Goal: Complete application form

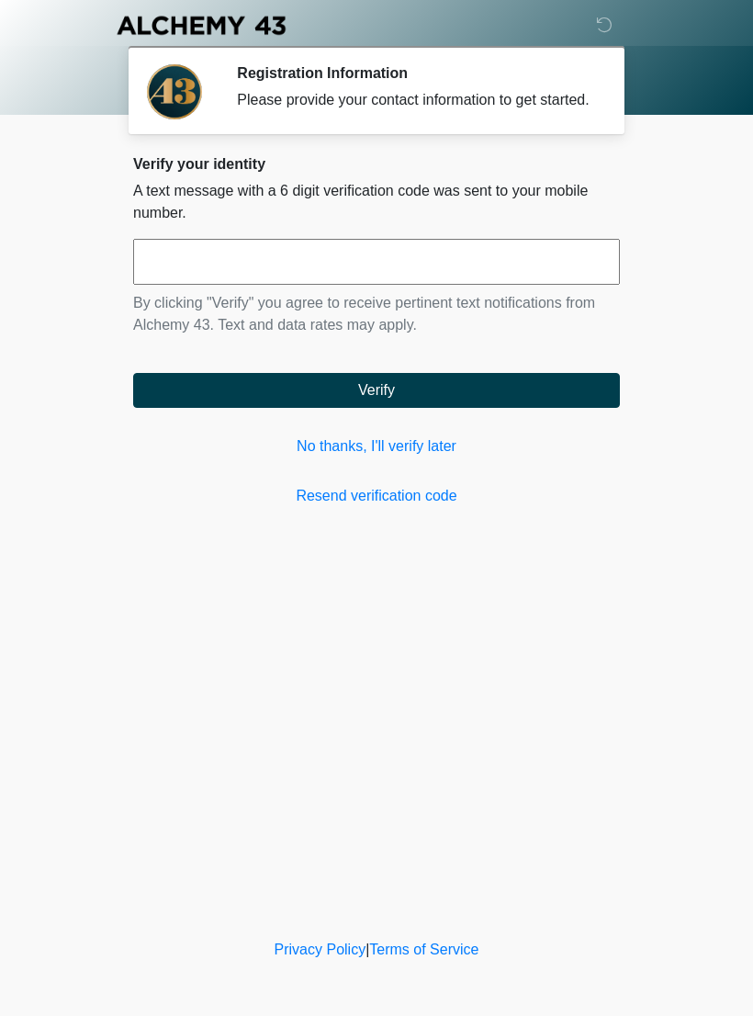
click at [436, 457] on link "No thanks, I'll verify later" at bounding box center [376, 446] width 487 height 22
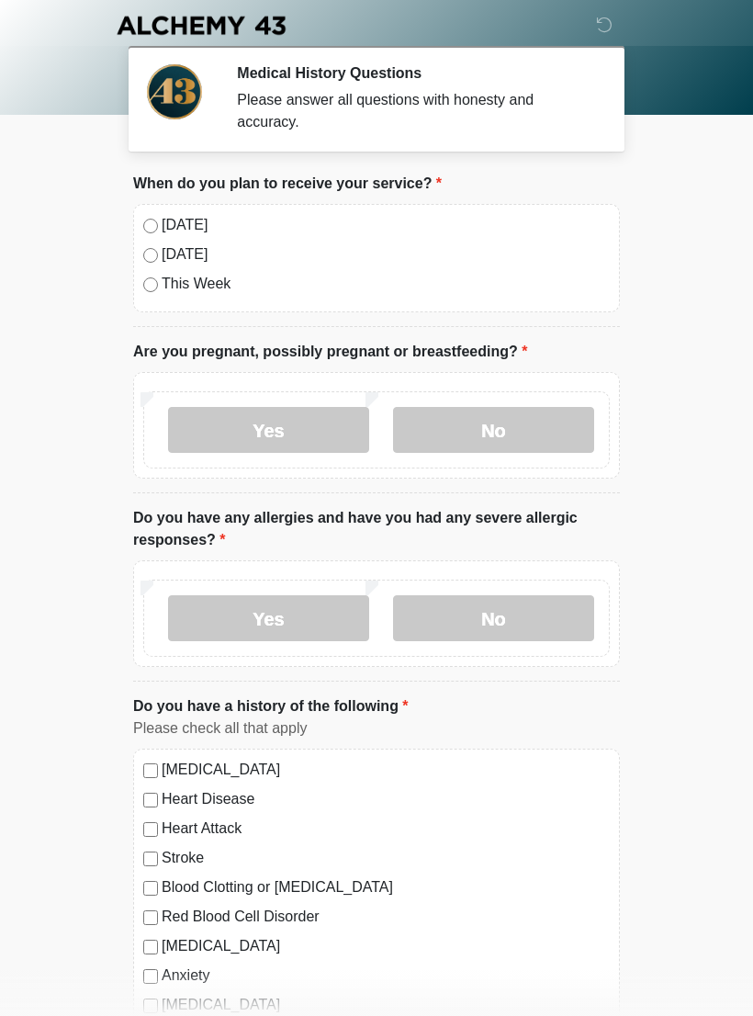
click at [174, 227] on label "[DATE]" at bounding box center [386, 225] width 448 height 22
click at [525, 424] on label "No" at bounding box center [493, 430] width 201 height 46
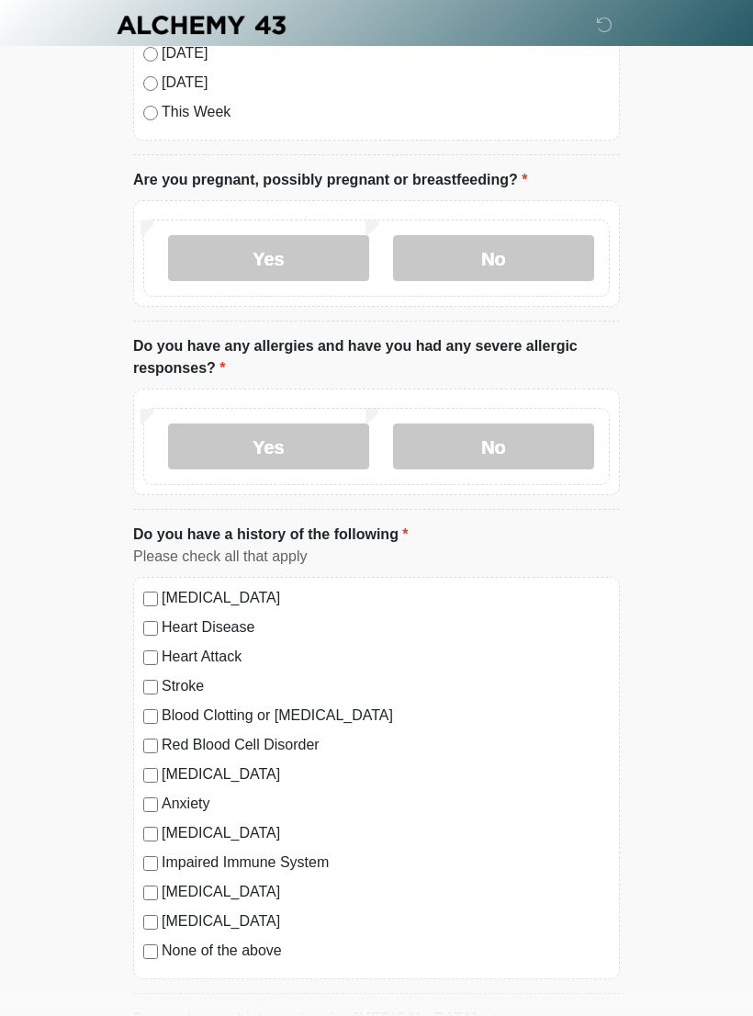
scroll to position [173, 0]
click at [538, 435] on label "No" at bounding box center [493, 446] width 201 height 46
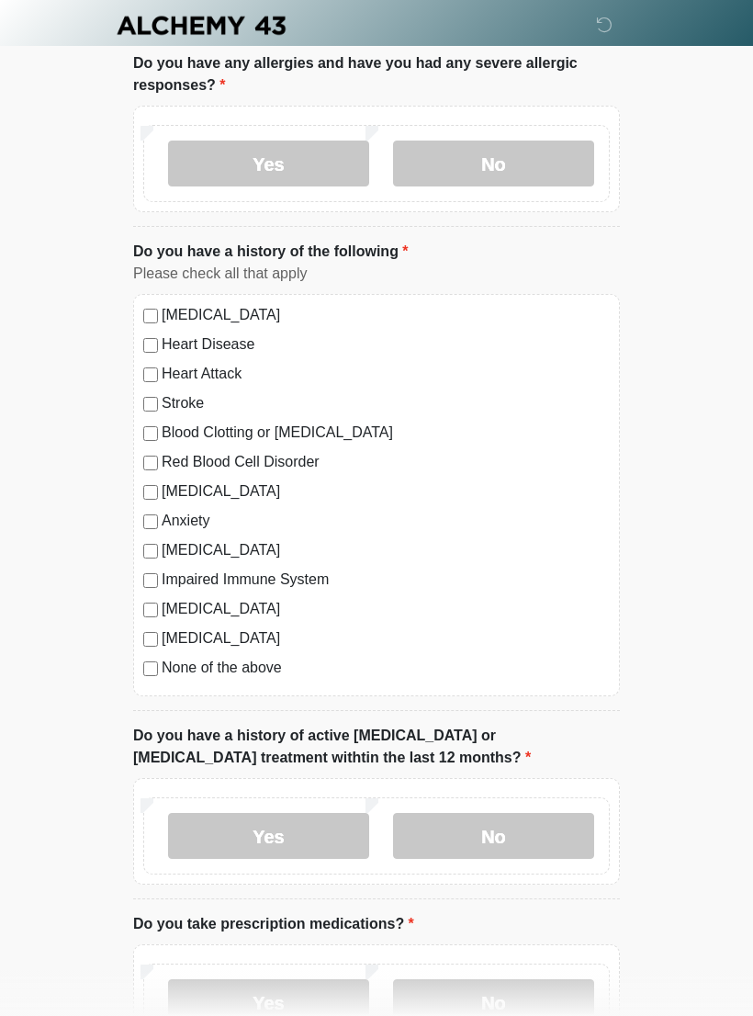
scroll to position [463, 0]
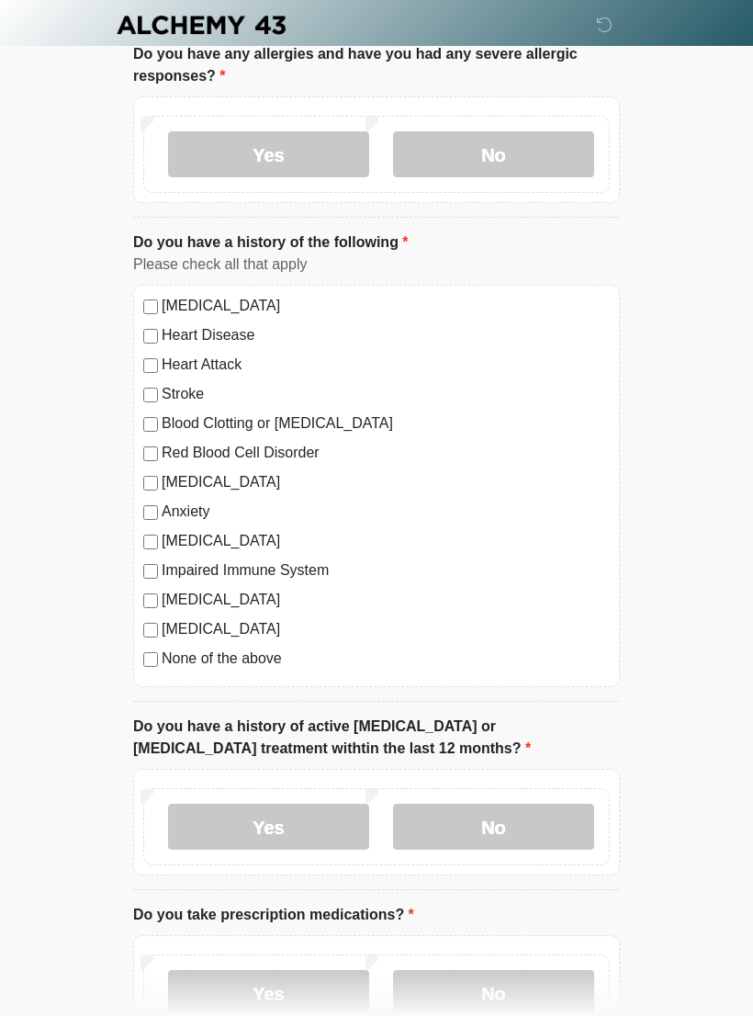
click at [163, 502] on label "Anxiety" at bounding box center [386, 513] width 448 height 22
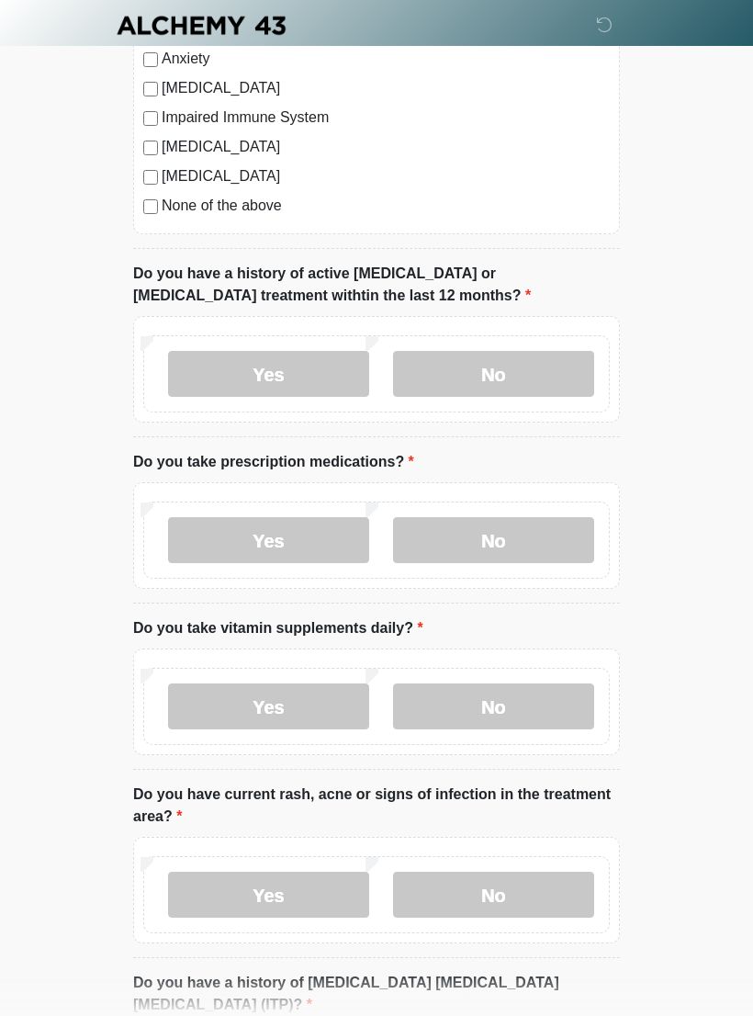
scroll to position [913, 0]
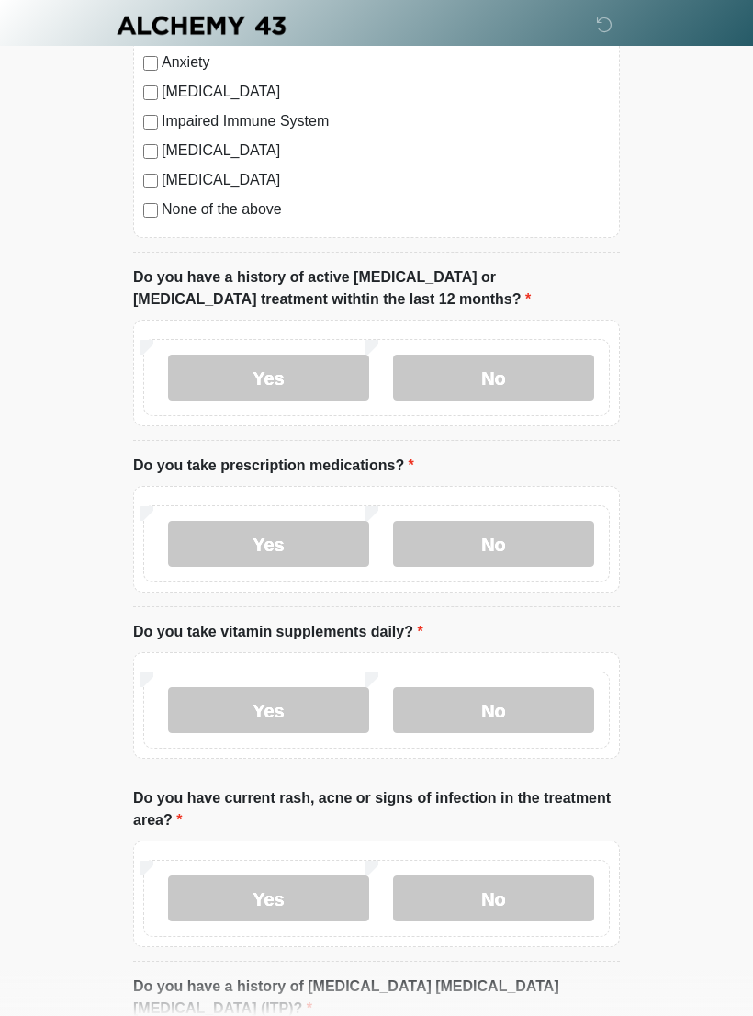
click at [510, 376] on label "No" at bounding box center [493, 378] width 201 height 46
click at [289, 550] on label "Yes" at bounding box center [268, 544] width 201 height 46
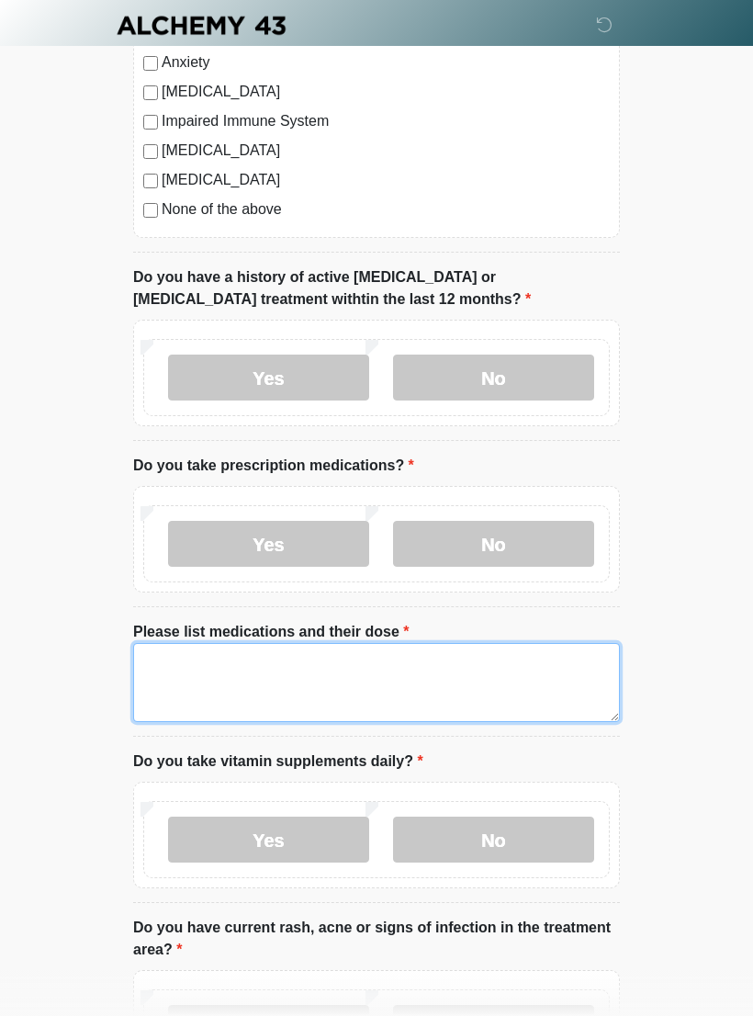
click at [389, 679] on textarea "Please list medications and their dose" at bounding box center [376, 682] width 487 height 79
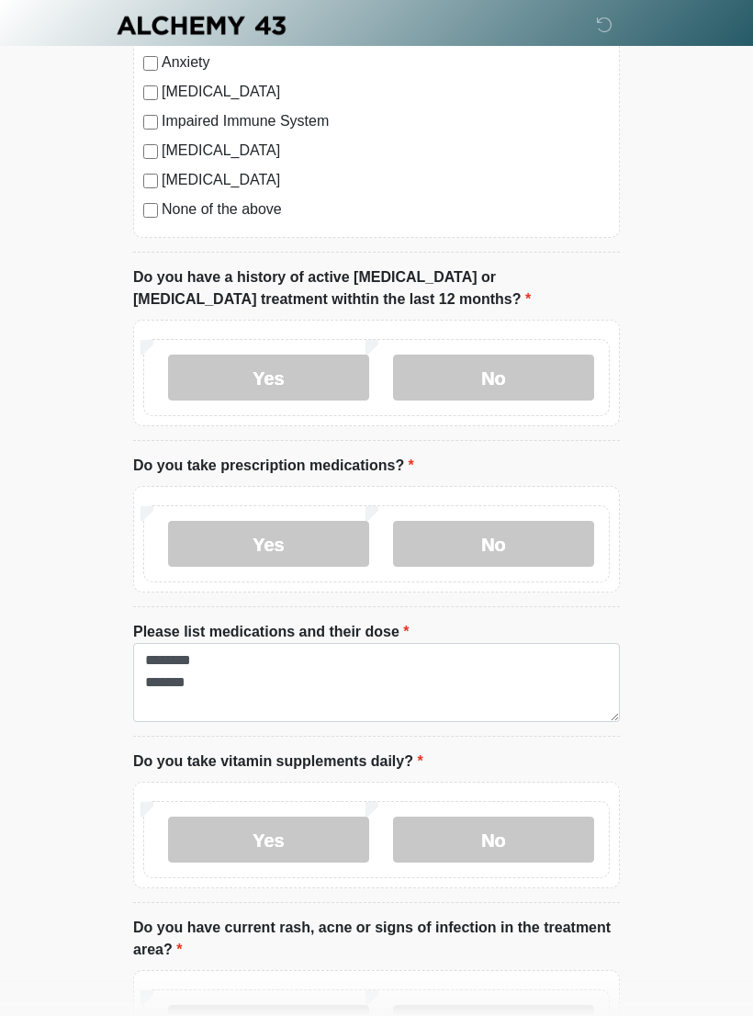
click at [220, 639] on label "Please list medications and their dose" at bounding box center [271, 632] width 277 height 22
click at [220, 643] on textarea "******** *******" at bounding box center [376, 682] width 487 height 79
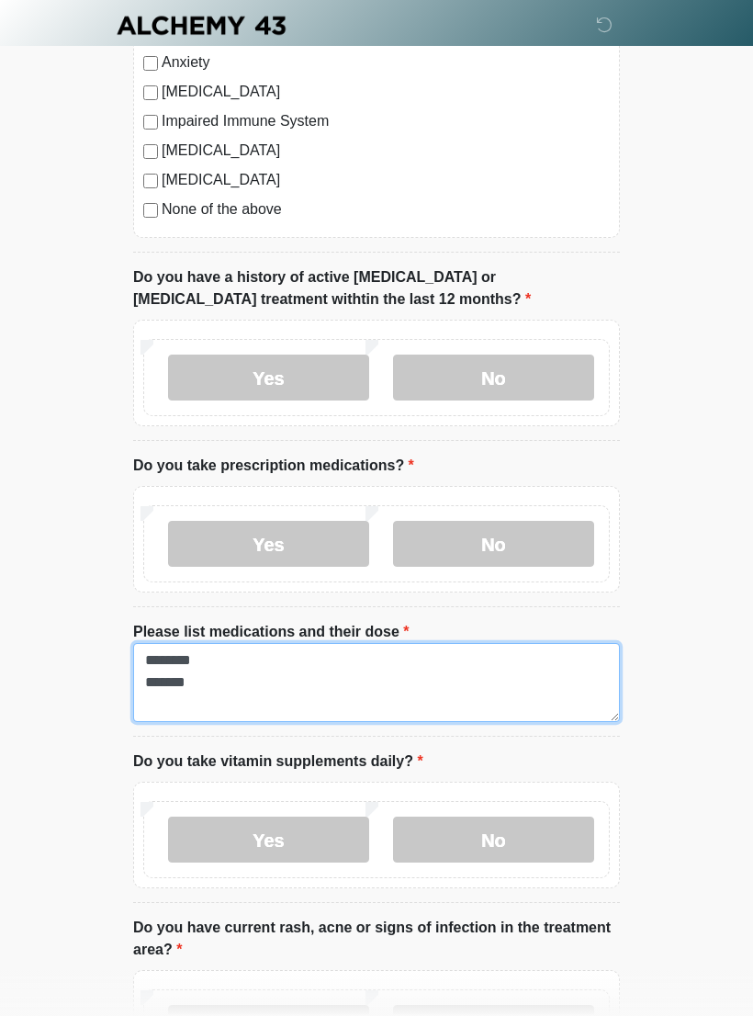
click at [240, 662] on textarea "******** *******" at bounding box center [376, 682] width 487 height 79
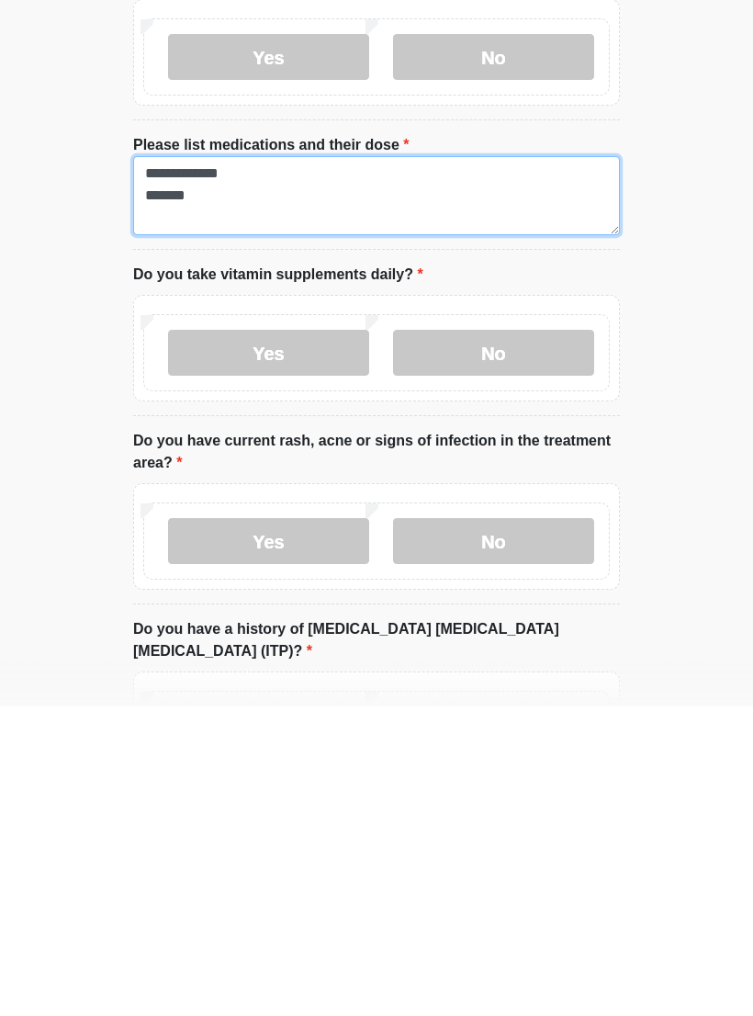
scroll to position [1097, 0]
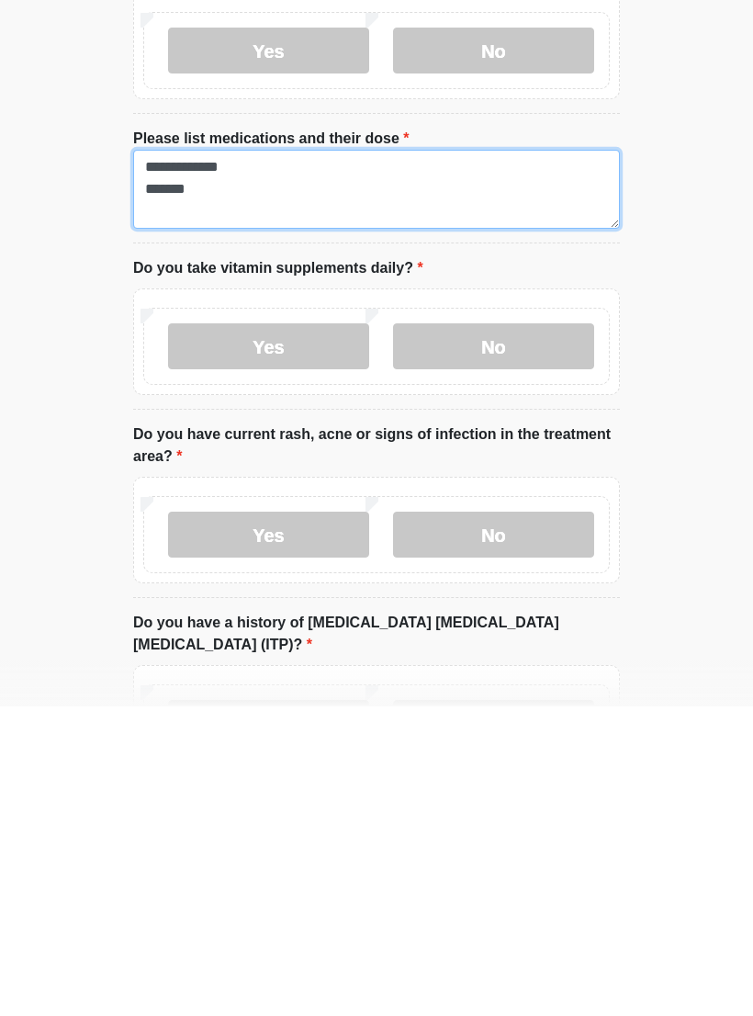
type textarea "**********"
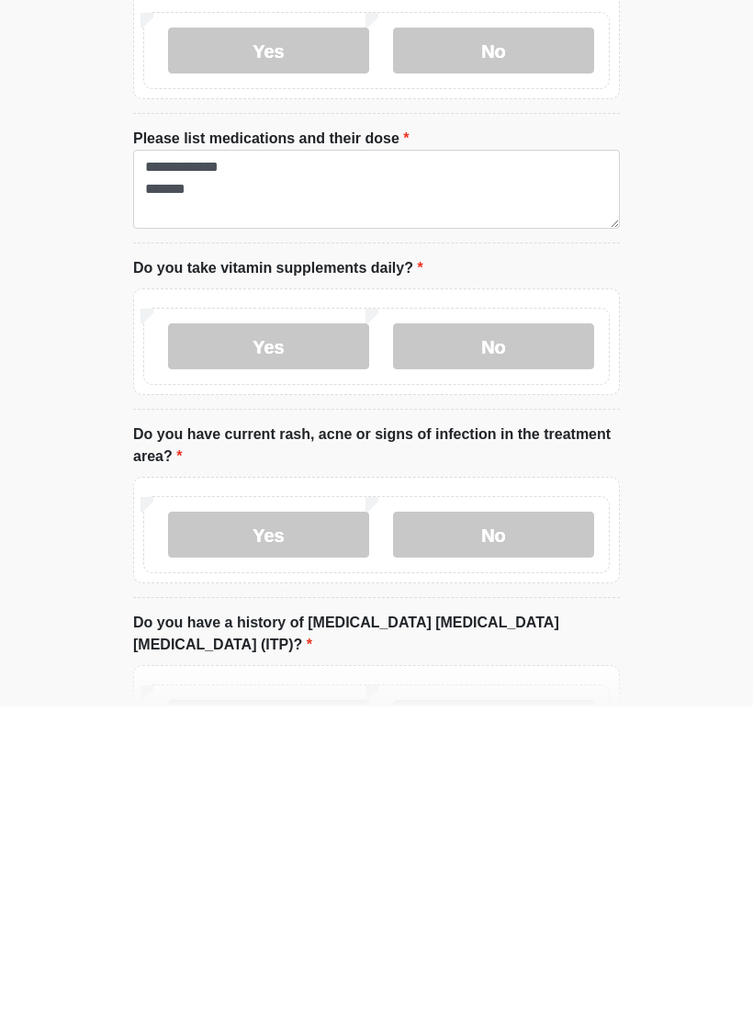
click at [489, 633] on label "No" at bounding box center [493, 656] width 201 height 46
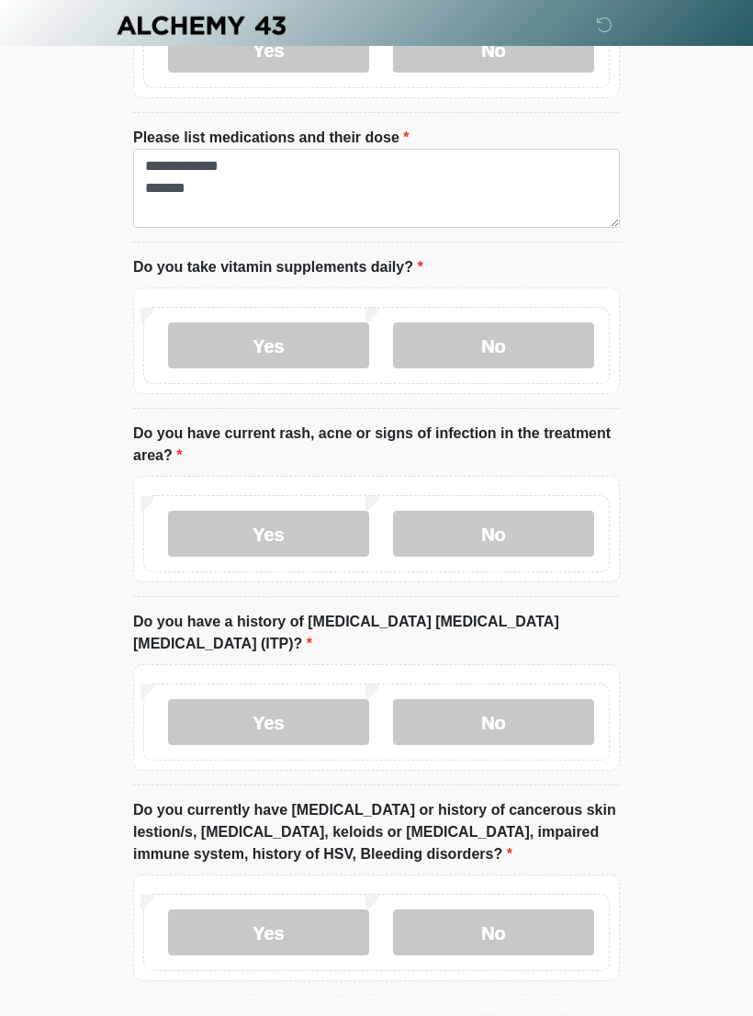
click at [560, 525] on label "No" at bounding box center [493, 534] width 201 height 46
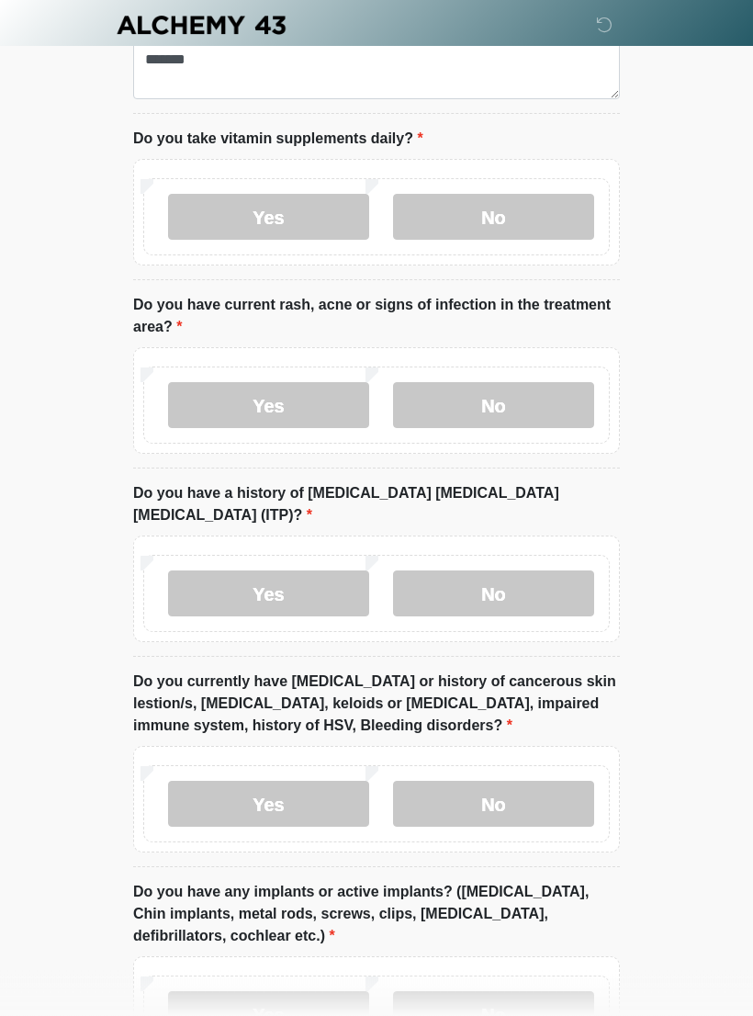
click at [569, 587] on label "No" at bounding box center [493, 594] width 201 height 46
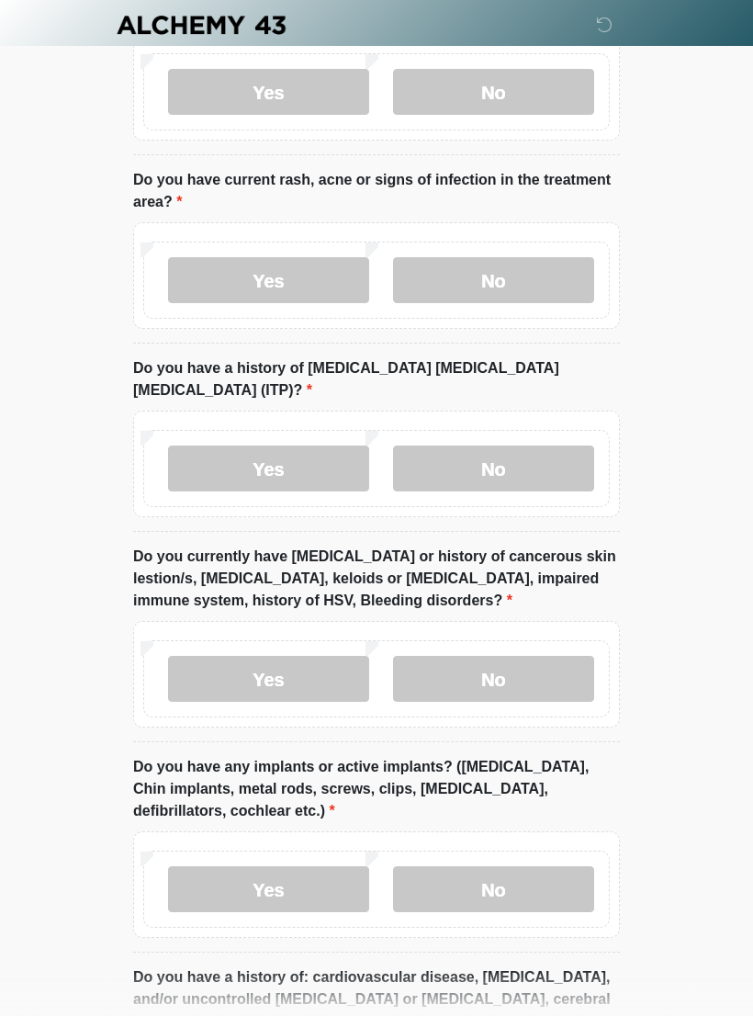
click at [566, 674] on label "No" at bounding box center [493, 680] width 201 height 46
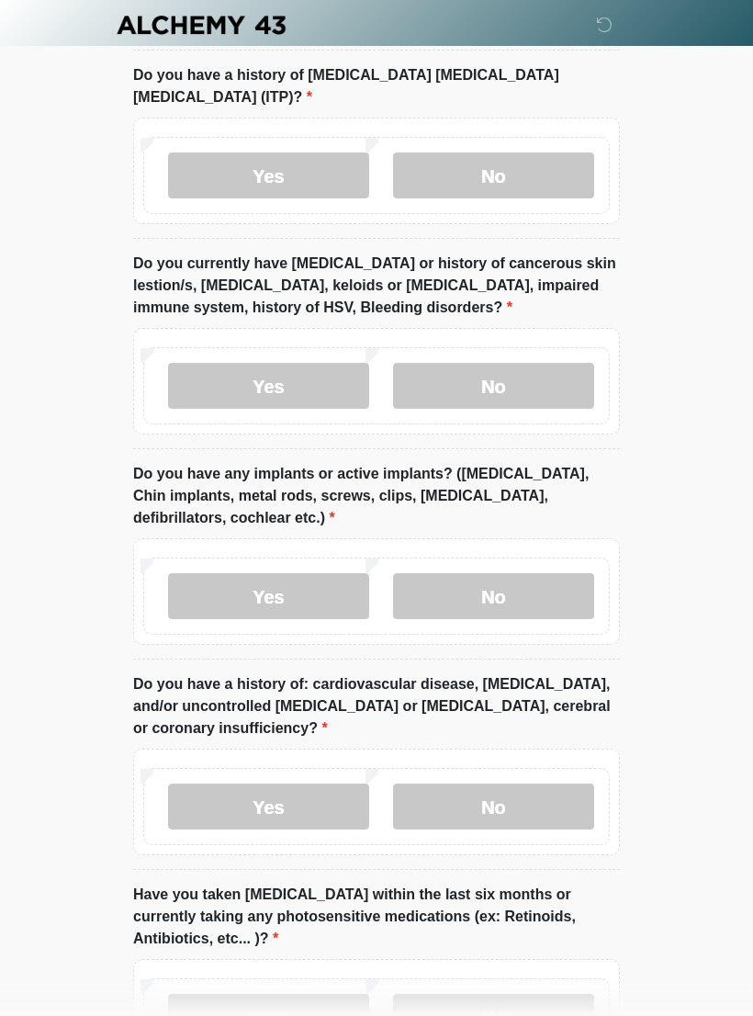
scroll to position [1958, 0]
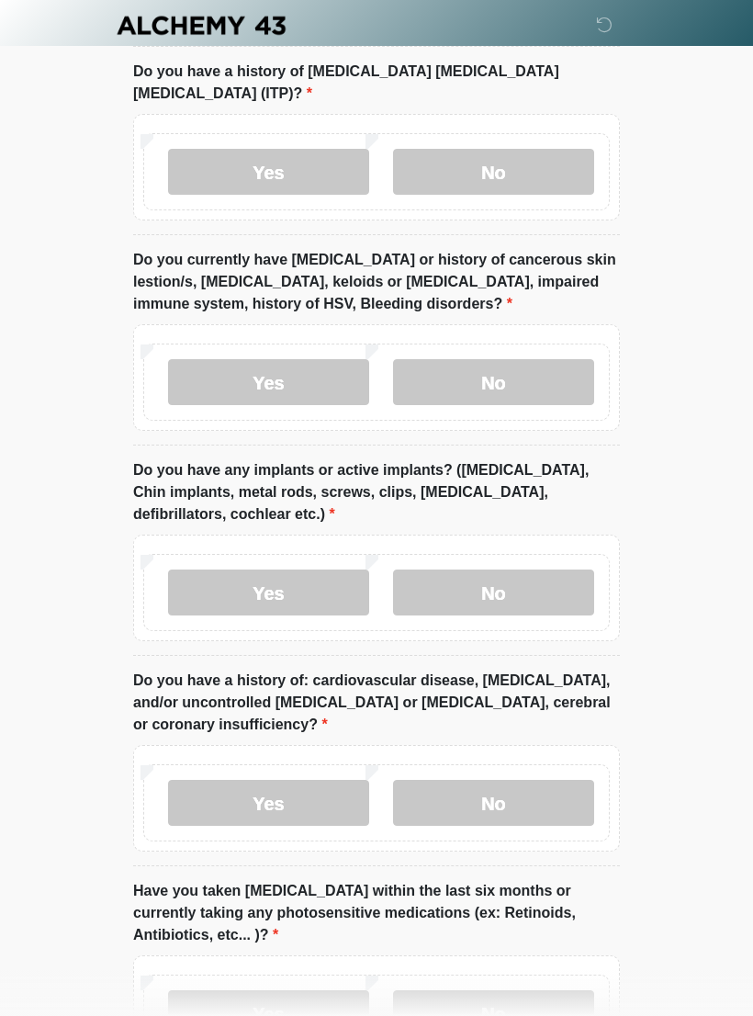
click at [551, 576] on label "No" at bounding box center [493, 593] width 201 height 46
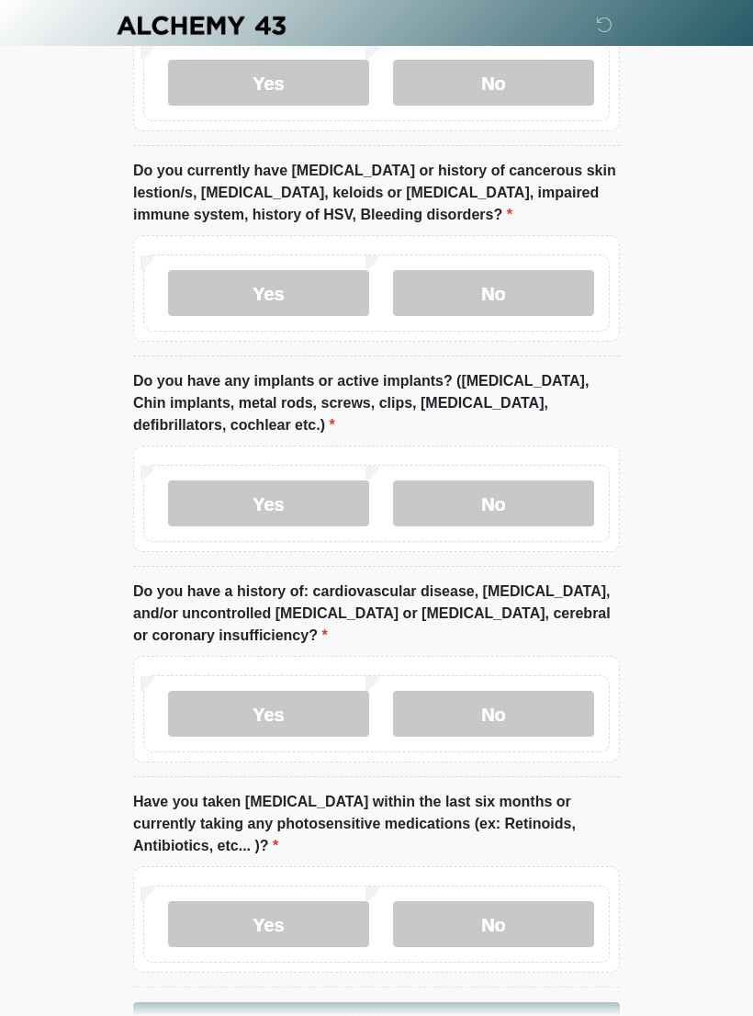
click at [553, 693] on label "No" at bounding box center [493, 714] width 201 height 46
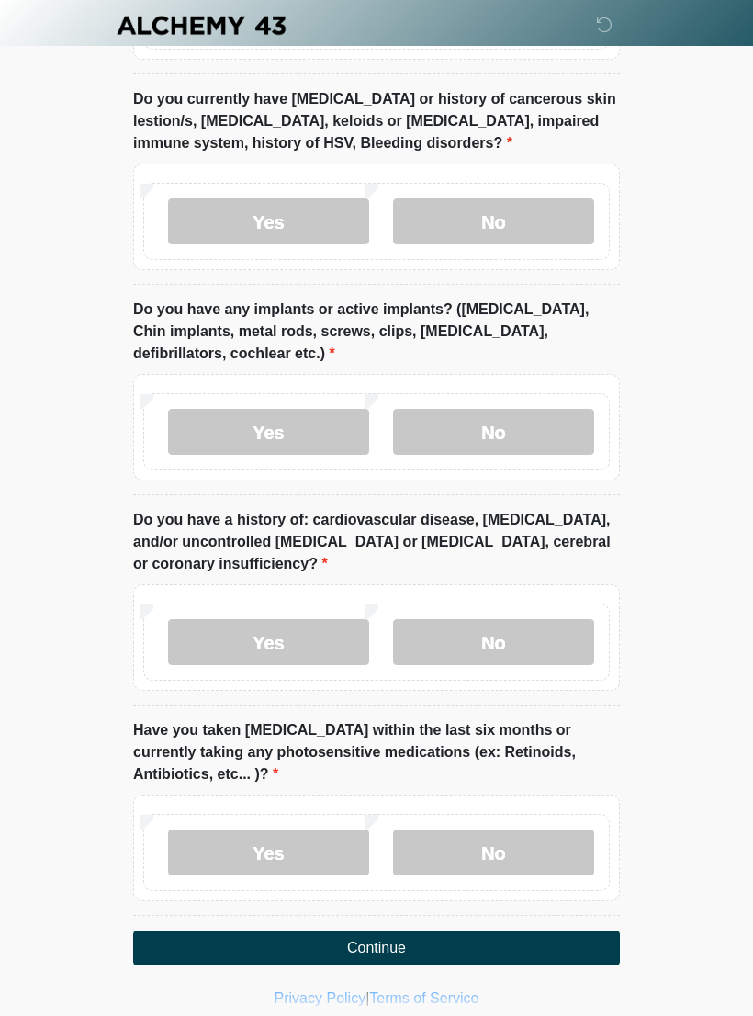
scroll to position [2132, 0]
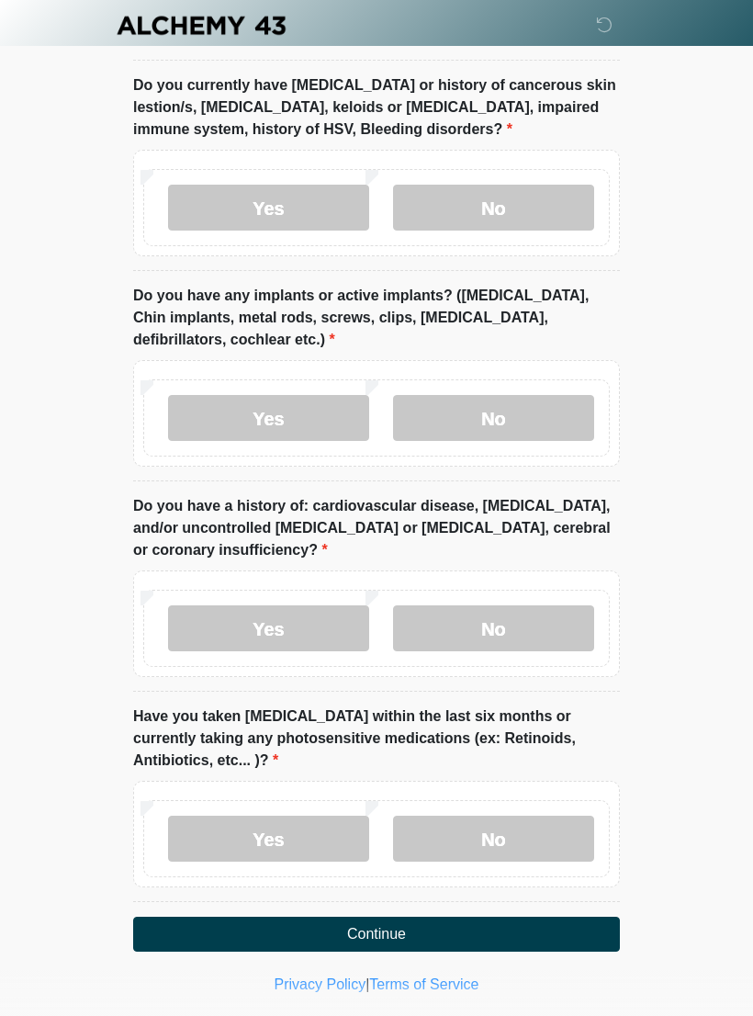
click at [547, 829] on label "No" at bounding box center [493, 839] width 201 height 46
click at [299, 835] on label "Yes" at bounding box center [268, 839] width 201 height 46
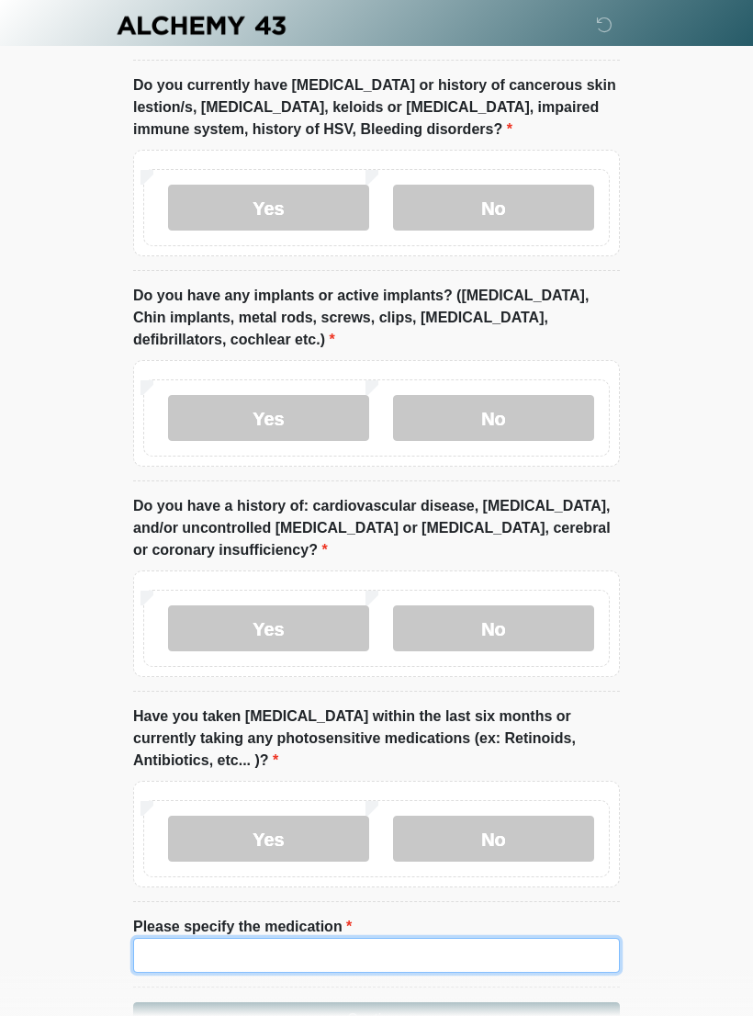
click at [467, 939] on input "Please specify the medication" at bounding box center [376, 955] width 487 height 35
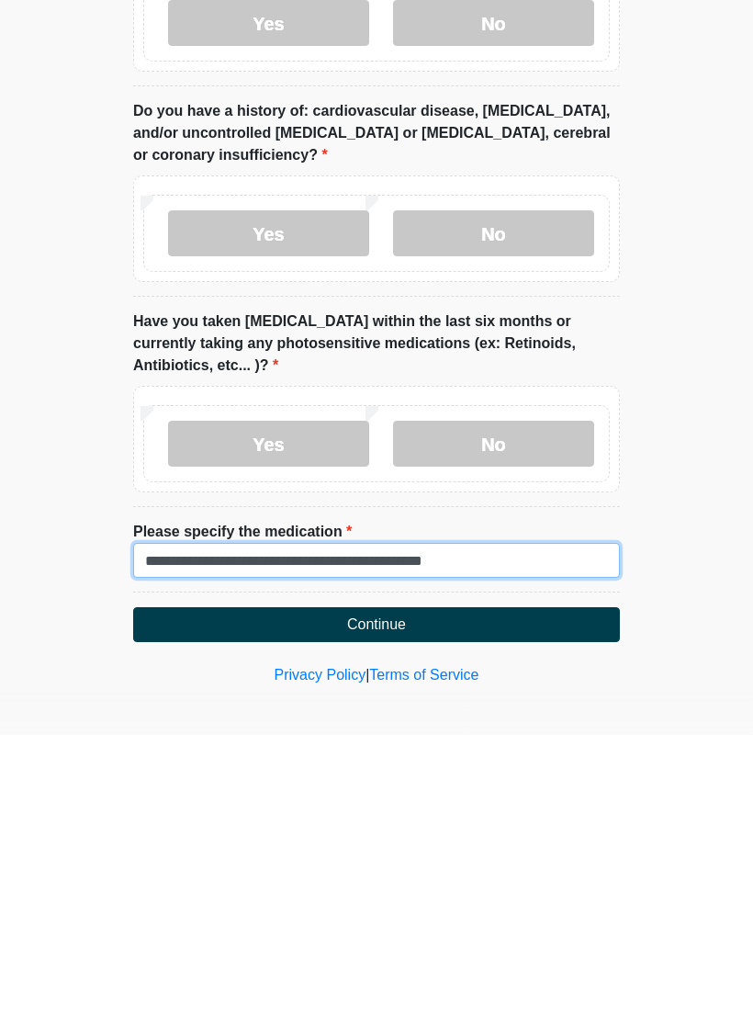
type input "**********"
click at [560, 888] on button "Continue" at bounding box center [376, 905] width 487 height 35
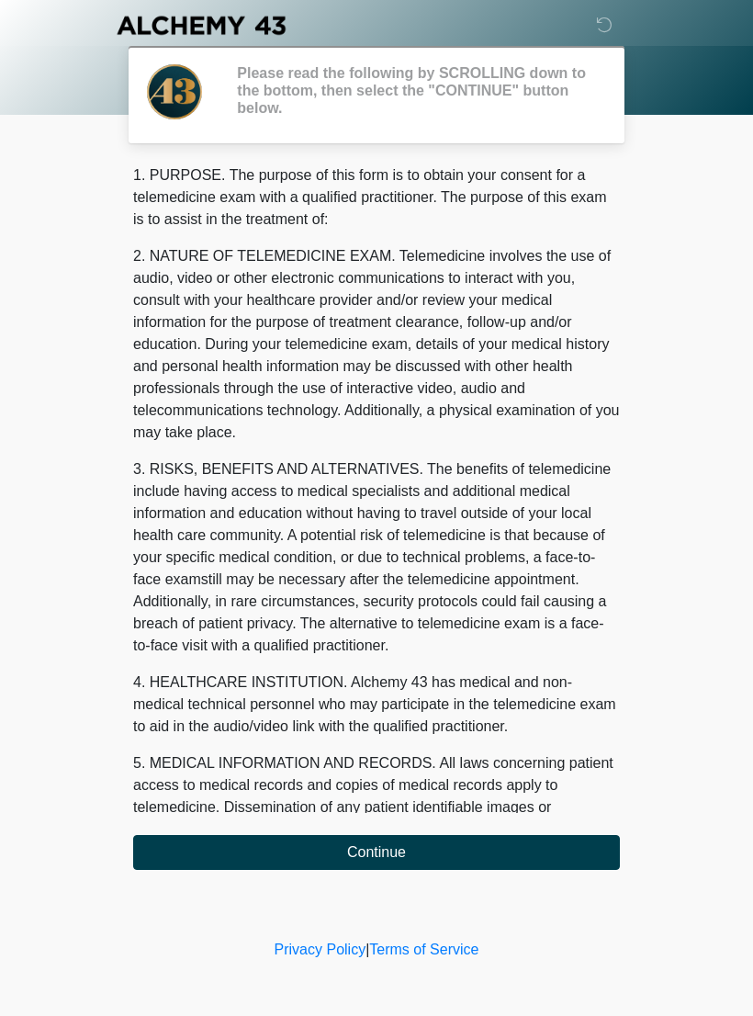
scroll to position [0, 0]
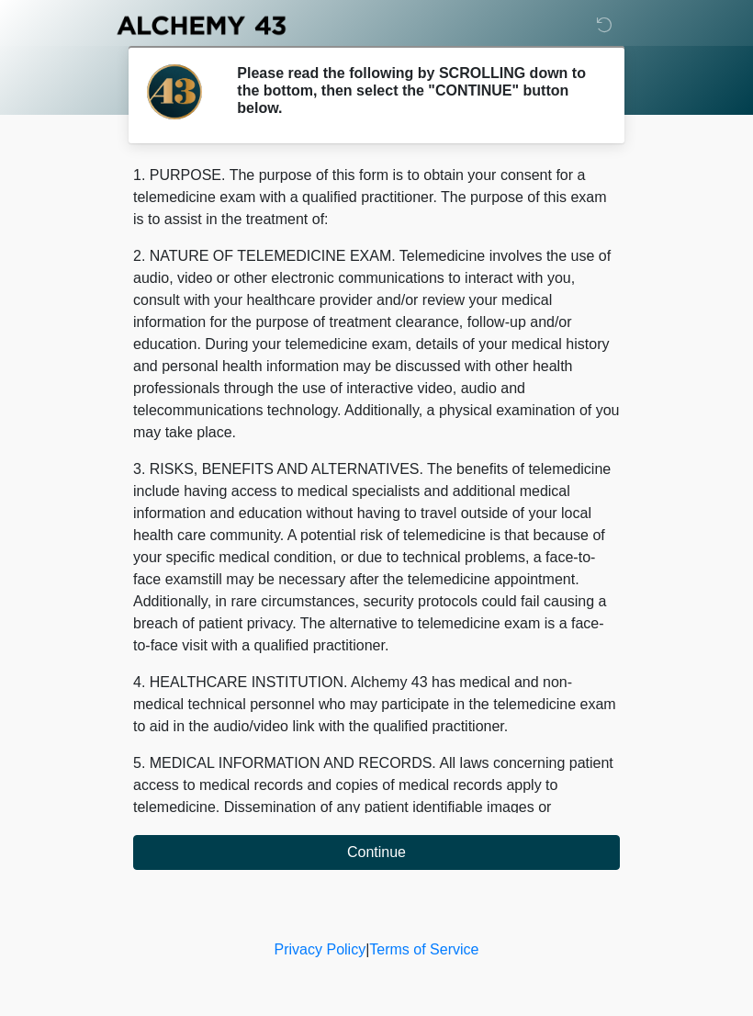
click at [189, 819] on div "1. PURPOSE. The purpose of this form is to obtain your consent for a telemedici…" at bounding box center [376, 516] width 487 height 705
click at [186, 843] on button "Continue" at bounding box center [376, 852] width 487 height 35
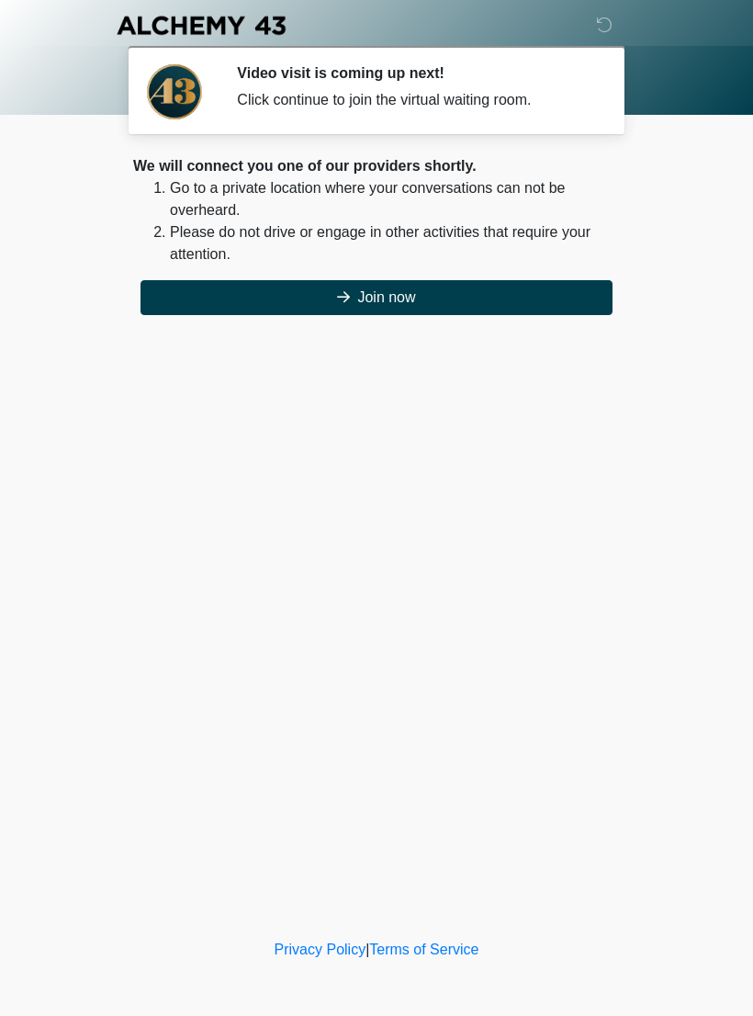
click at [457, 290] on button "Join now" at bounding box center [377, 297] width 472 height 35
